Goal: Task Accomplishment & Management: Use online tool/utility

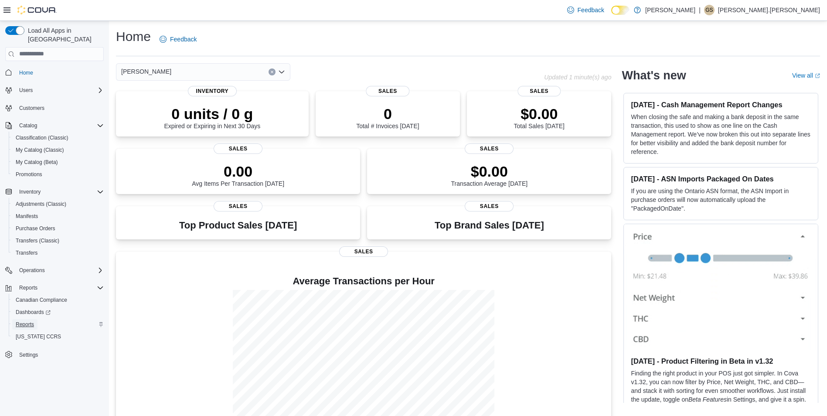
click at [26, 321] on span "Reports" at bounding box center [25, 324] width 18 height 7
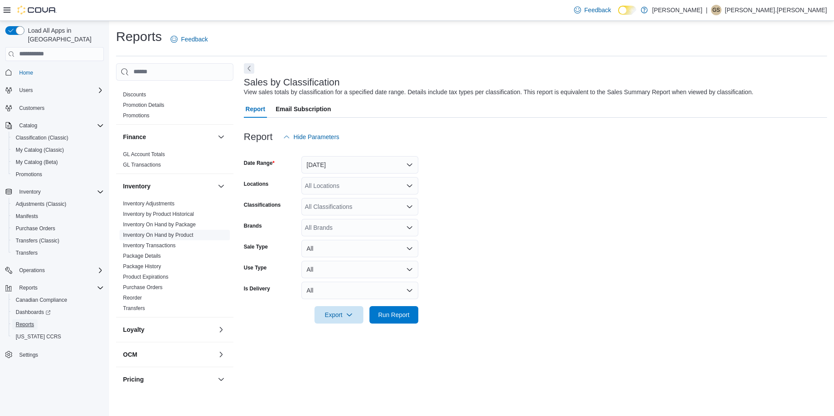
scroll to position [174, 0]
click at [165, 231] on link "Inventory On Hand by Product" at bounding box center [158, 231] width 70 height 6
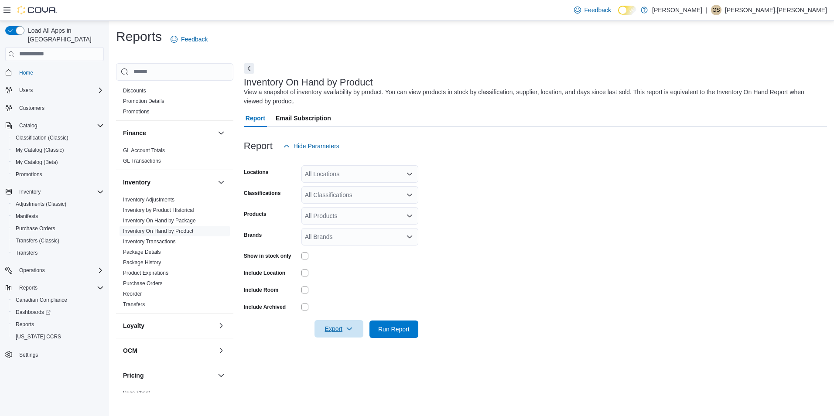
click at [338, 327] on span "Export" at bounding box center [339, 328] width 38 height 17
click at [340, 346] on span "Export to Excel" at bounding box center [340, 346] width 39 height 7
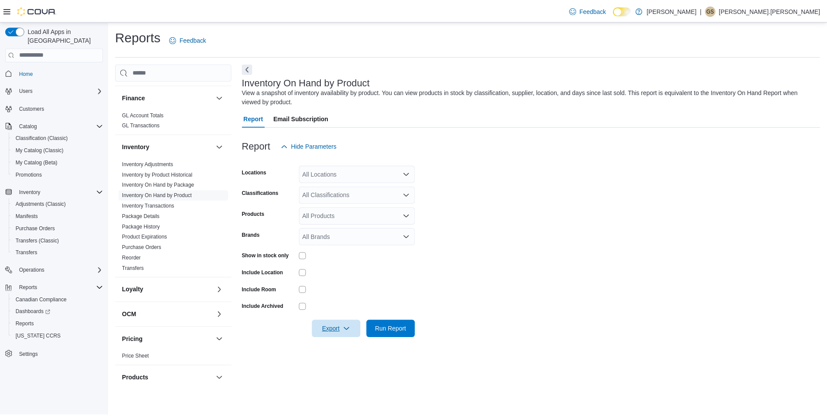
scroll to position [466, 0]
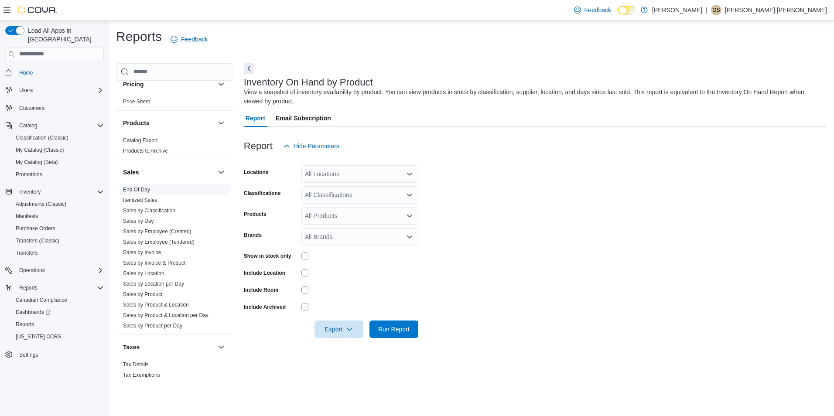
click at [135, 189] on link "End Of Day" at bounding box center [136, 190] width 27 height 6
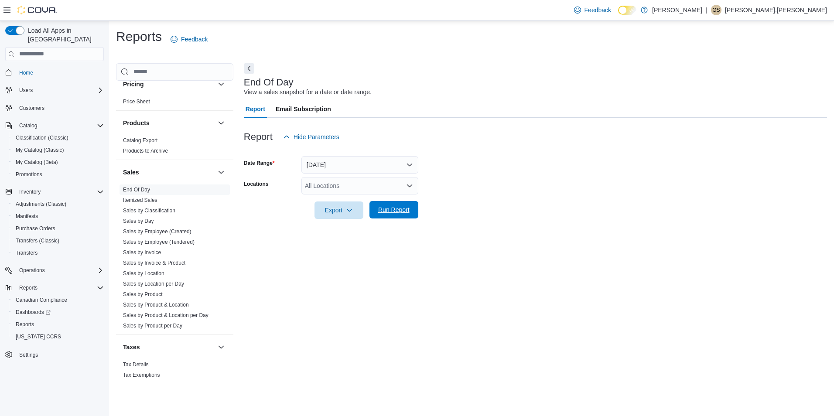
click at [401, 213] on span "Run Report" at bounding box center [393, 209] width 31 height 9
